Goal: Task Accomplishment & Management: Manage account settings

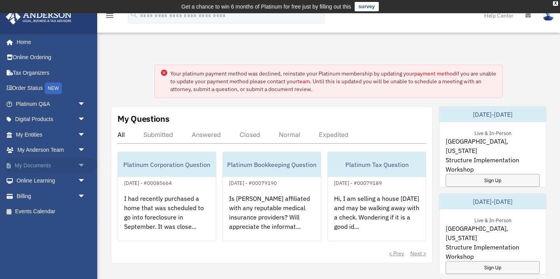
click at [36, 166] on link "My Documents arrow_drop_down" at bounding box center [51, 165] width 92 height 16
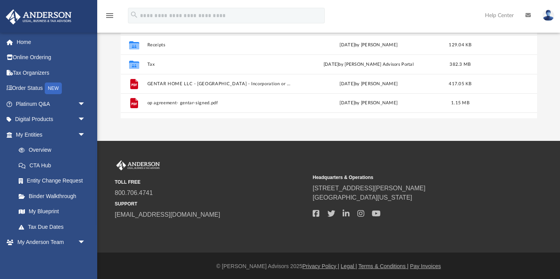
scroll to position [191, 0]
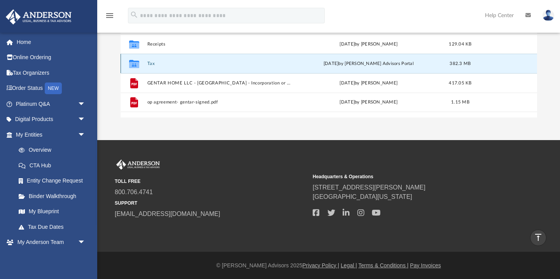
click at [166, 63] on button "Tax" at bounding box center [219, 63] width 145 height 5
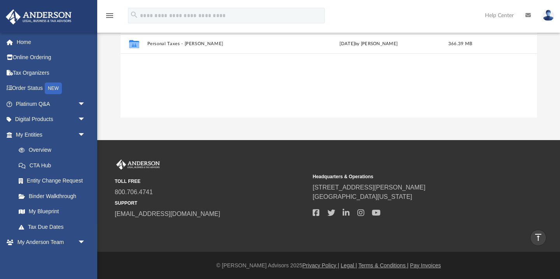
scroll to position [17, 0]
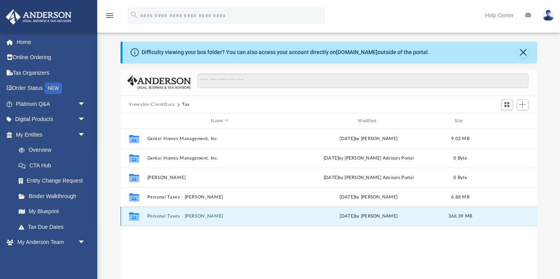
click at [199, 216] on button "Personal Taxes - Gladys" at bounding box center [219, 216] width 145 height 5
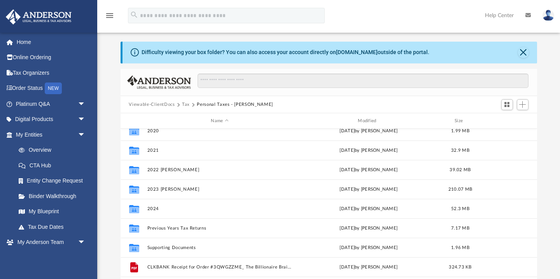
scroll to position [50, 0]
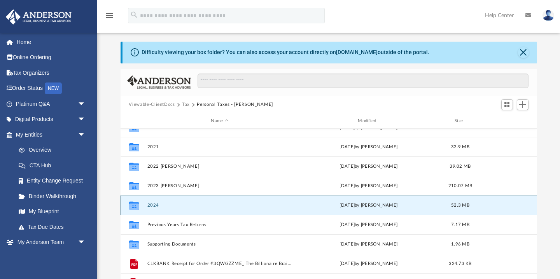
click at [157, 204] on button "2024" at bounding box center [219, 204] width 145 height 5
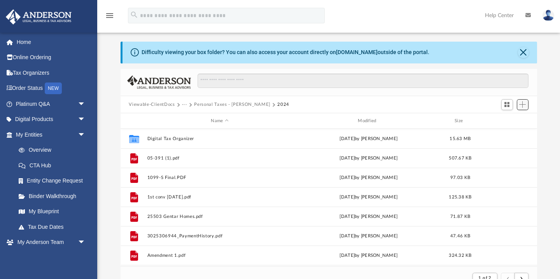
click at [522, 105] on span "Add" at bounding box center [522, 104] width 7 height 7
click at [506, 121] on li "Upload" at bounding box center [511, 119] width 25 height 8
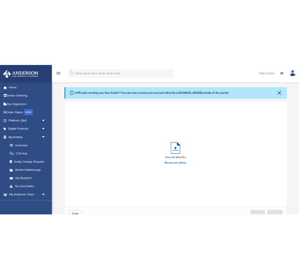
scroll to position [197, 416]
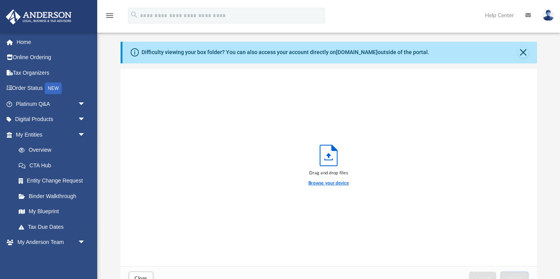
click at [336, 184] on label "Browse your device" at bounding box center [328, 183] width 40 height 7
click at [0, 0] on input "Browse your device" at bounding box center [0, 0] width 0 height 0
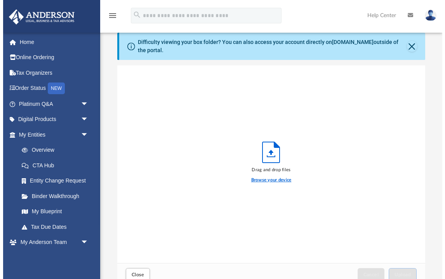
scroll to position [0, 0]
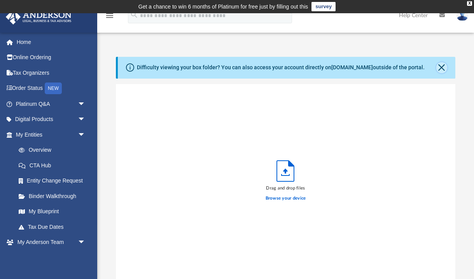
click at [441, 69] on button "Close" at bounding box center [441, 67] width 11 height 11
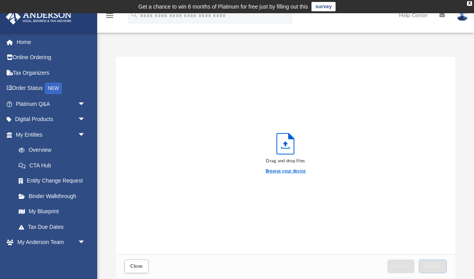
click at [279, 170] on label "Browse your device" at bounding box center [285, 170] width 40 height 7
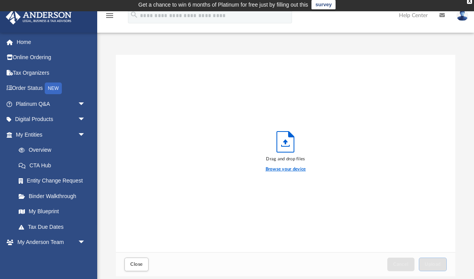
click at [293, 165] on div "Browse your device" at bounding box center [285, 169] width 40 height 14
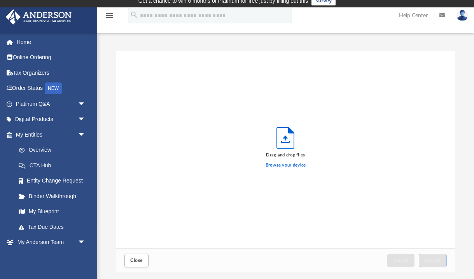
scroll to position [7, 0]
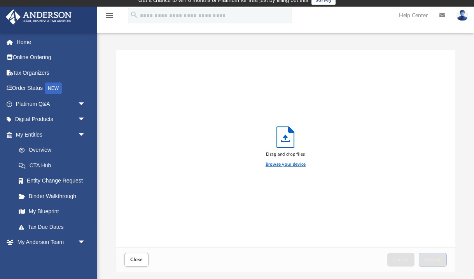
click at [281, 164] on label "Browse your device" at bounding box center [285, 164] width 40 height 7
click at [0, 0] on input "Browse your device" at bounding box center [0, 0] width 0 height 0
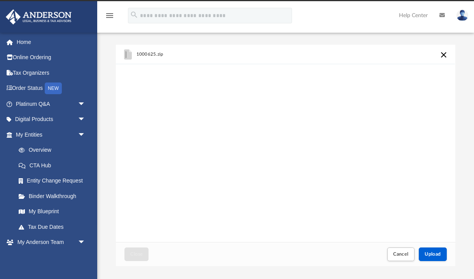
scroll to position [13, 0]
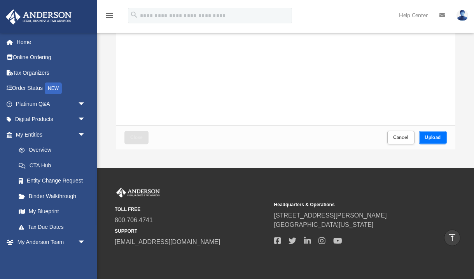
click at [433, 138] on span "Upload" at bounding box center [432, 137] width 16 height 5
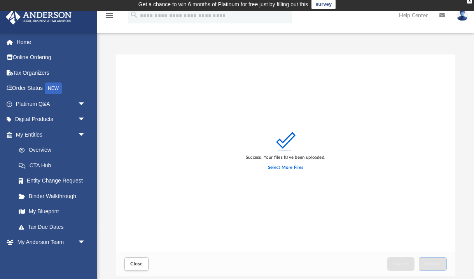
scroll to position [0, 0]
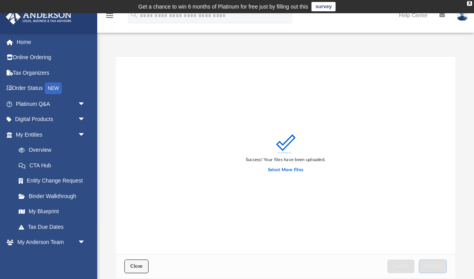
click at [131, 264] on span "Close" at bounding box center [136, 265] width 12 height 5
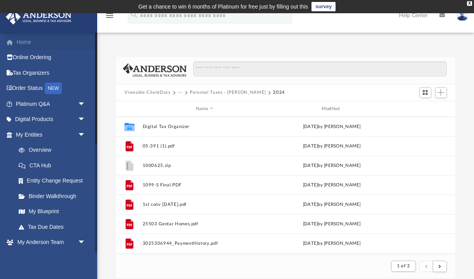
click at [25, 44] on link "Home" at bounding box center [51, 42] width 92 height 16
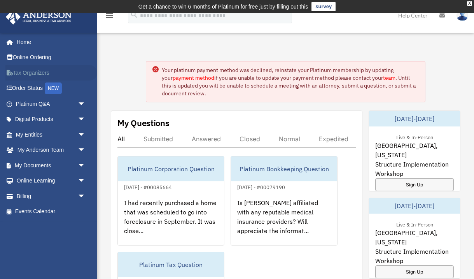
click at [30, 73] on link "Tax Organizers" at bounding box center [51, 73] width 92 height 16
